Goal: Register for event/course

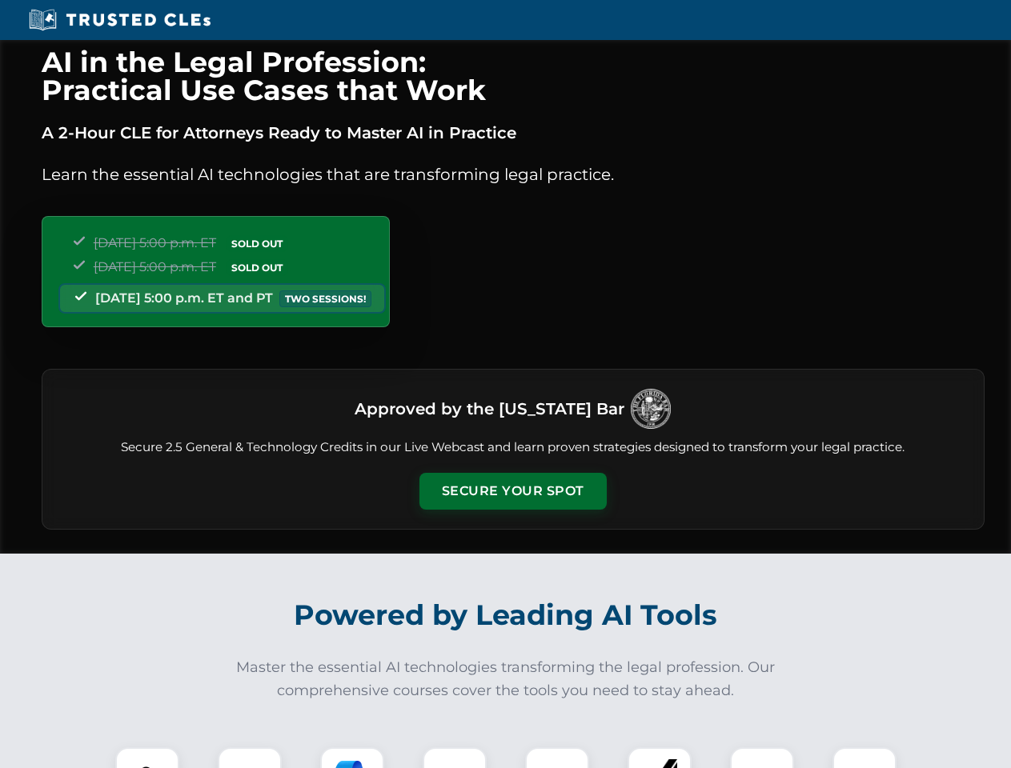
click at [512, 491] on button "Secure Your Spot" at bounding box center [512, 491] width 187 height 37
click at [147, 758] on img at bounding box center [147, 779] width 46 height 46
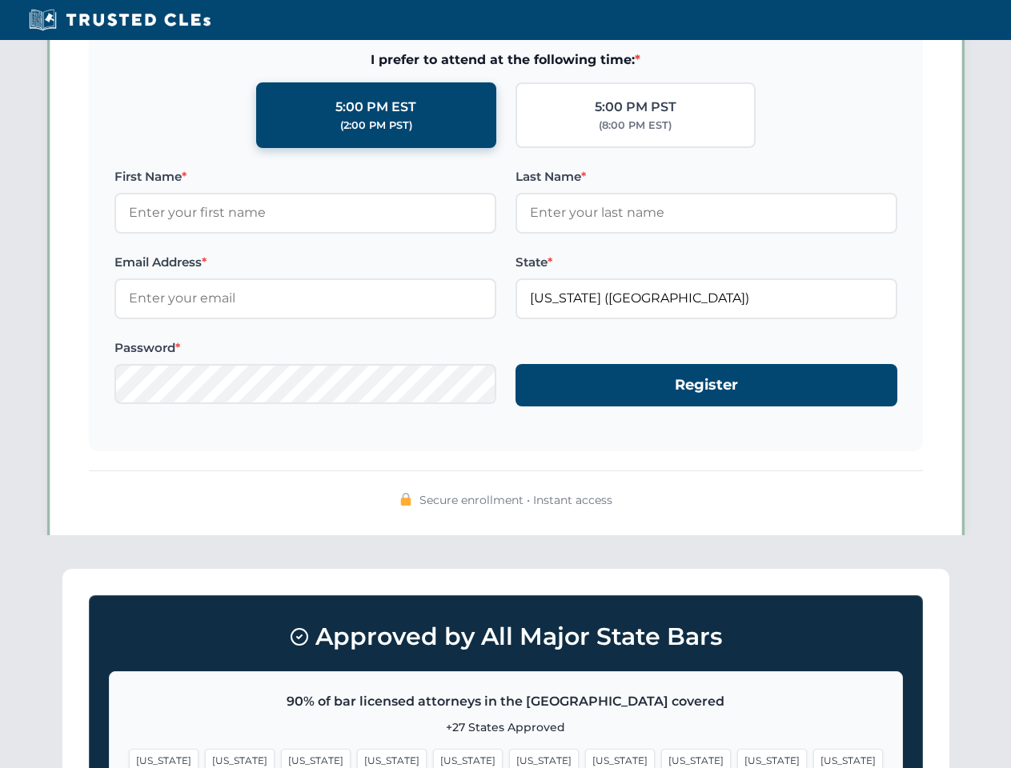
click at [585, 758] on span "[US_STATE]" at bounding box center [620, 760] width 70 height 23
click at [737, 758] on span "[US_STATE]" at bounding box center [772, 760] width 70 height 23
